Goal: Task Accomplishment & Management: Manage account settings

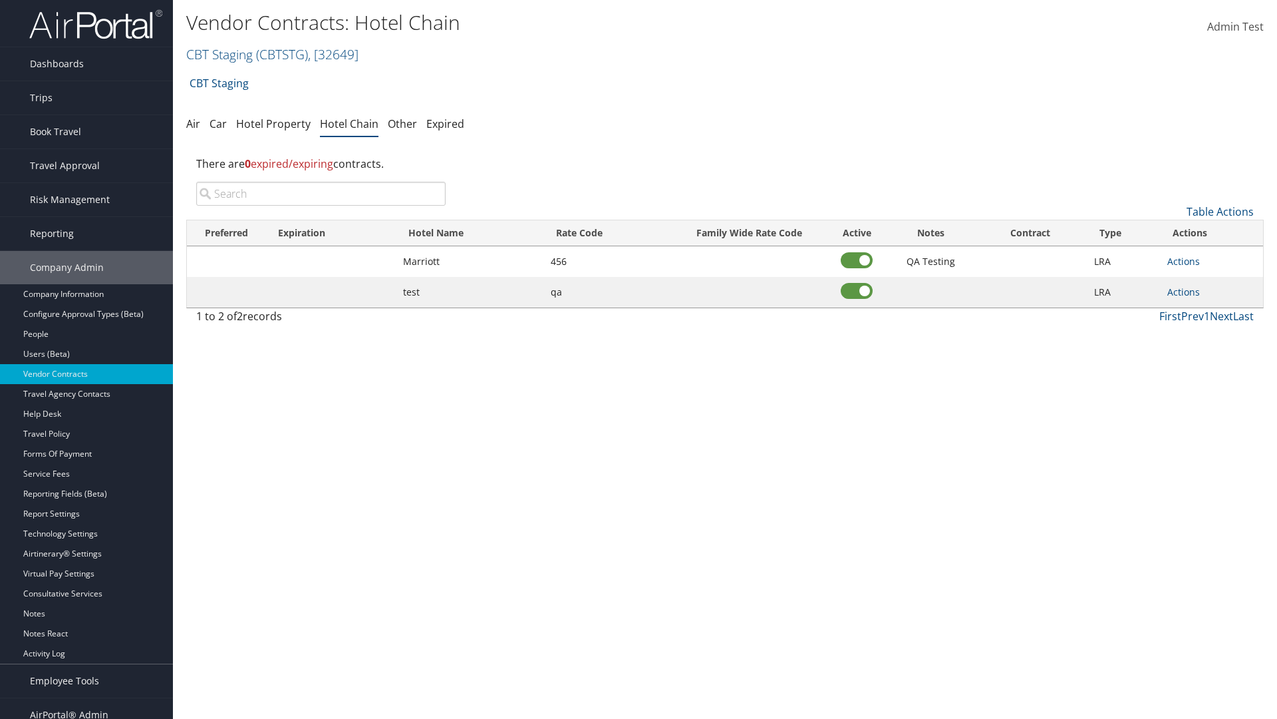
click at [321, 194] on input "search" at bounding box center [320, 194] width 249 height 24
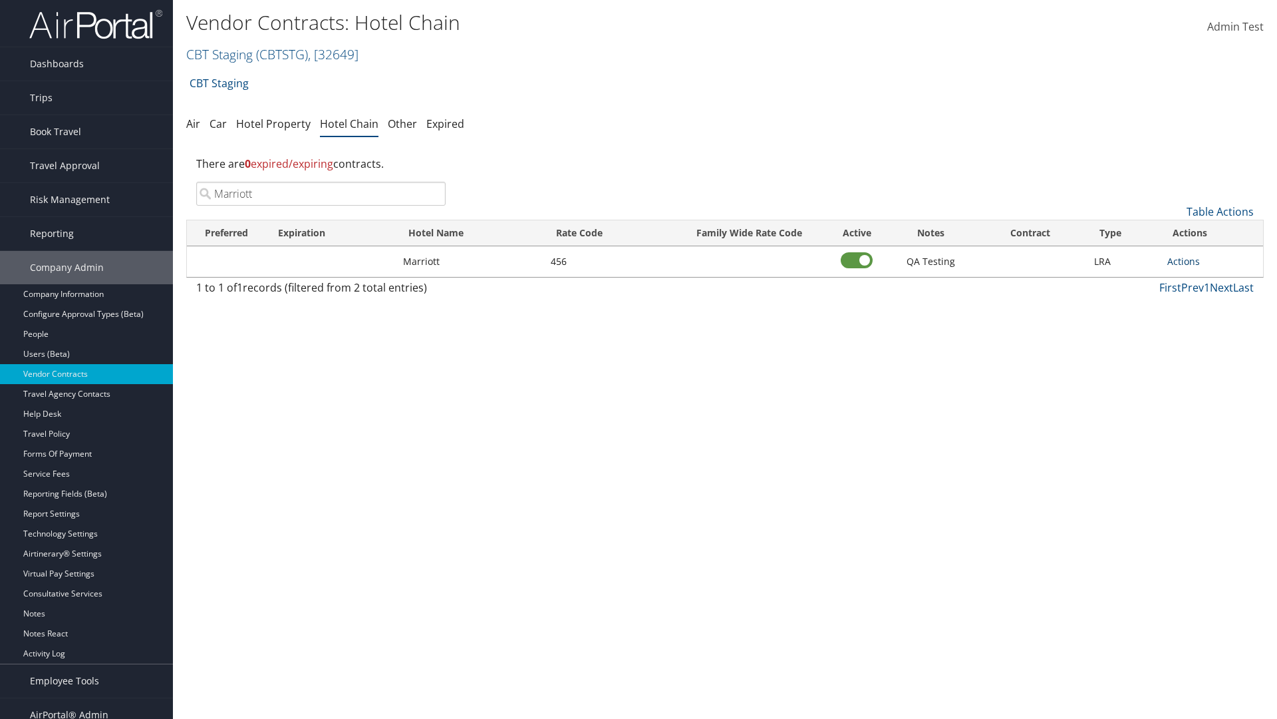
type input "Marriott"
click at [1184, 261] on link "Actions" at bounding box center [1184, 261] width 33 height 13
click at [1198, 326] on link "Delete" at bounding box center [1198, 326] width 60 height 23
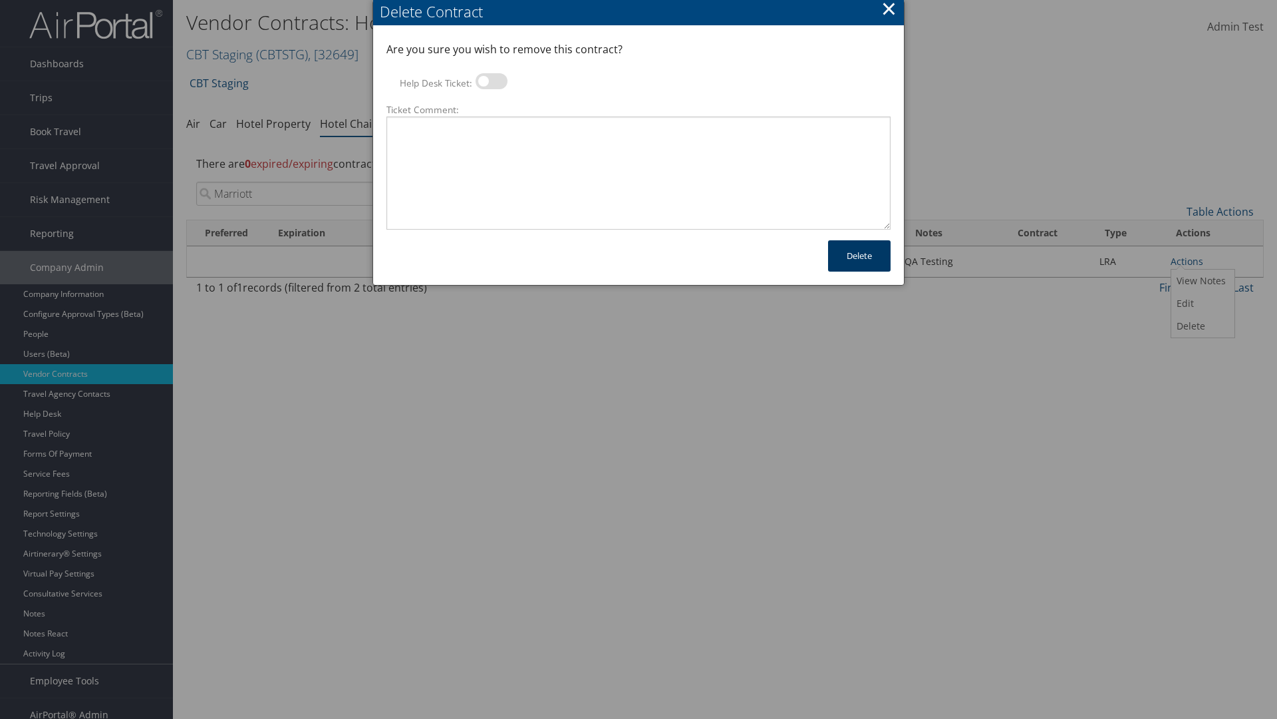
click at [860, 255] on button "Delete" at bounding box center [859, 255] width 63 height 31
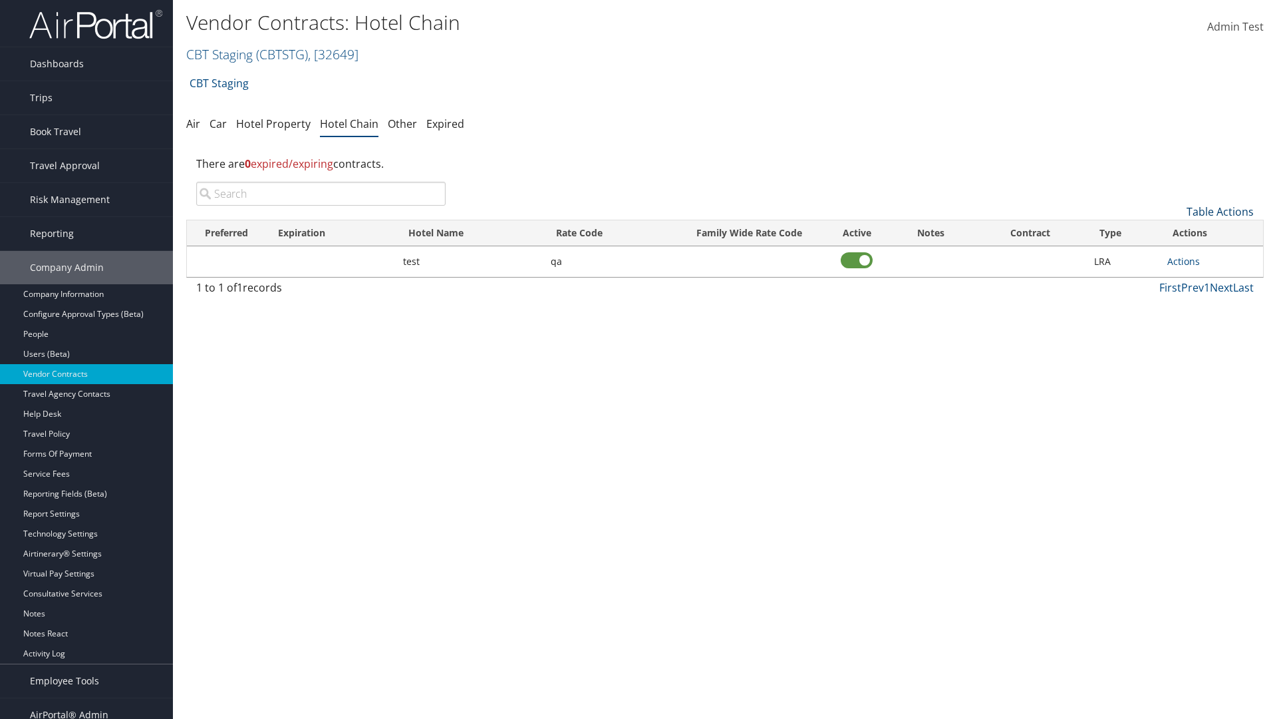
click at [1220, 212] on link "Table Actions" at bounding box center [1220, 211] width 67 height 15
click at [1176, 232] on link "Add New Contract" at bounding box center [1175, 232] width 175 height 23
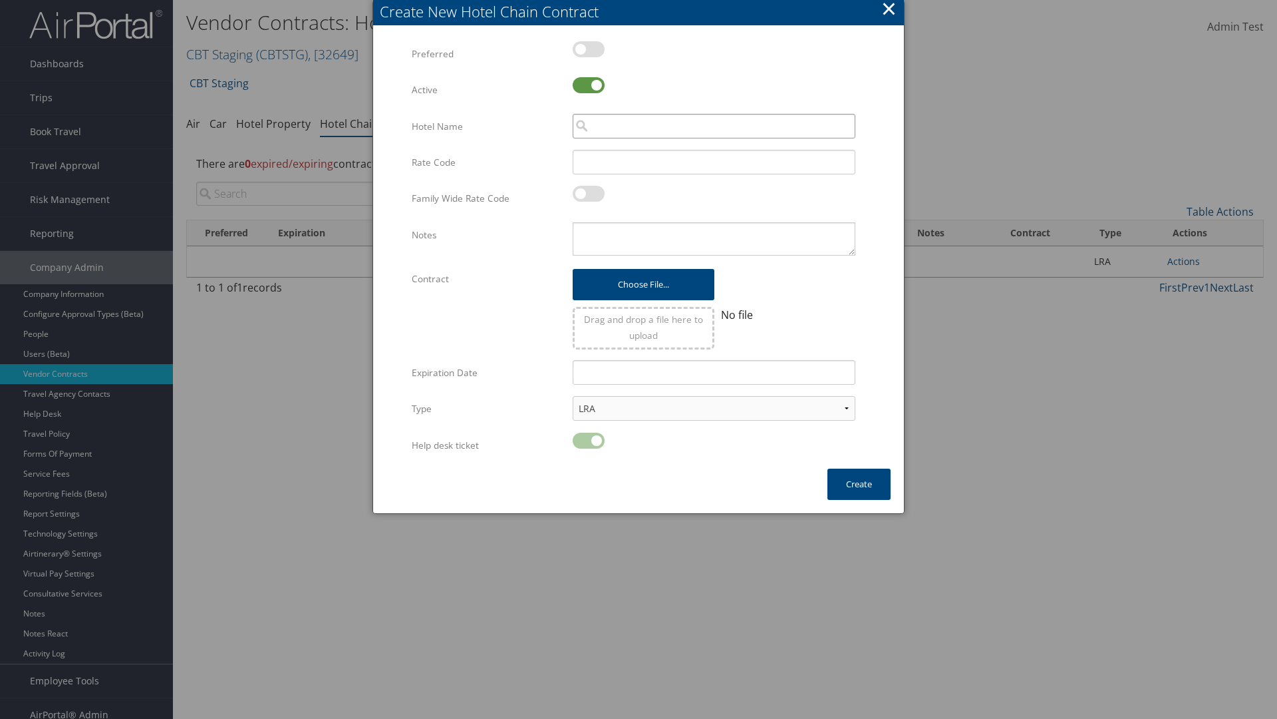
click at [714, 126] on input "search" at bounding box center [714, 126] width 283 height 25
type input "Marriott"
type input "456"
type textarea "QA Testing"
click at [859, 484] on button "Create" at bounding box center [859, 483] width 63 height 31
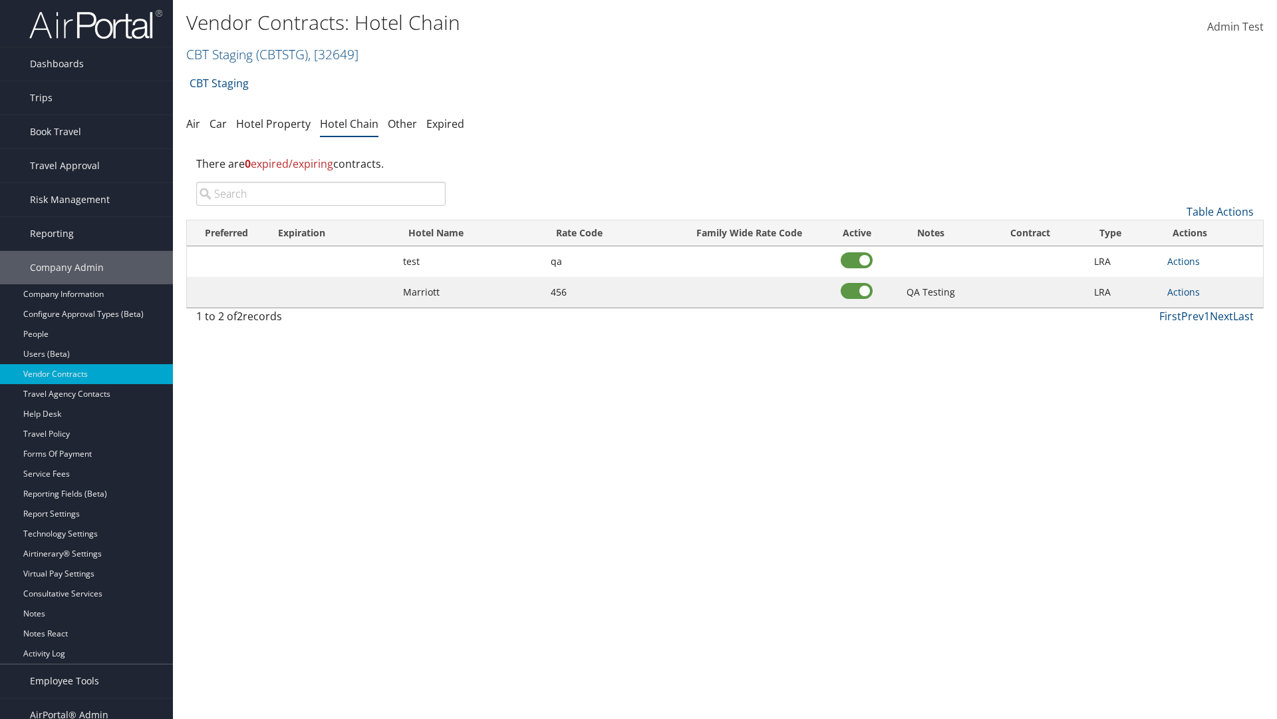
click at [321, 194] on input "search" at bounding box center [320, 194] width 249 height 24
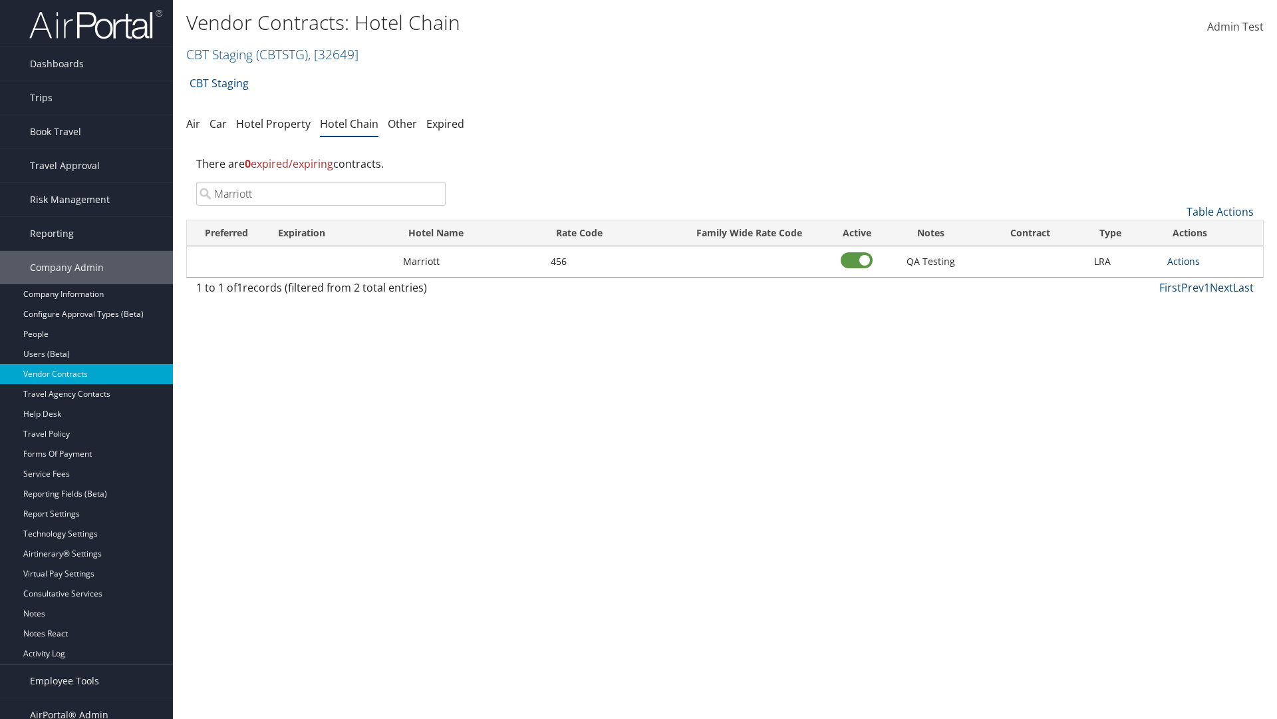
type input "Marriott"
click at [1184, 261] on link "Actions" at bounding box center [1184, 261] width 33 height 13
click at [1198, 281] on link "View Notes" at bounding box center [1198, 280] width 60 height 23
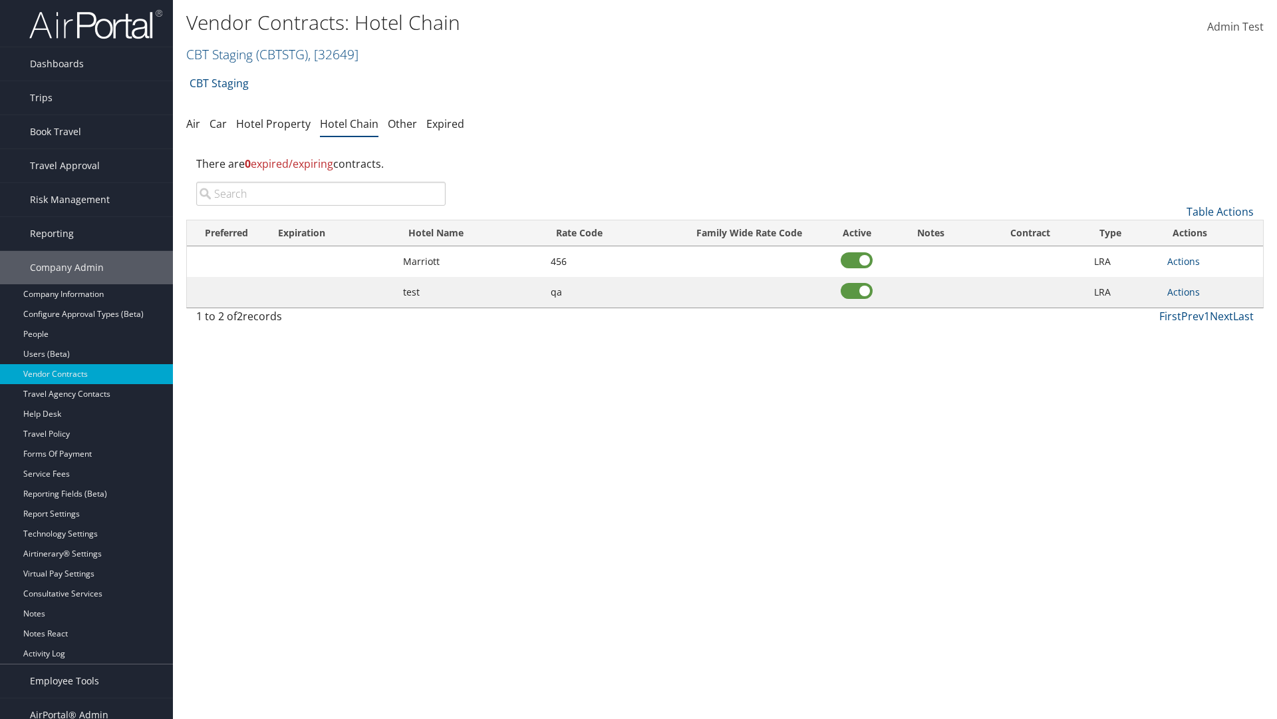
click at [321, 194] on input "search" at bounding box center [320, 194] width 249 height 24
type input "Marriott"
